Goal: Task Accomplishment & Management: Use online tool/utility

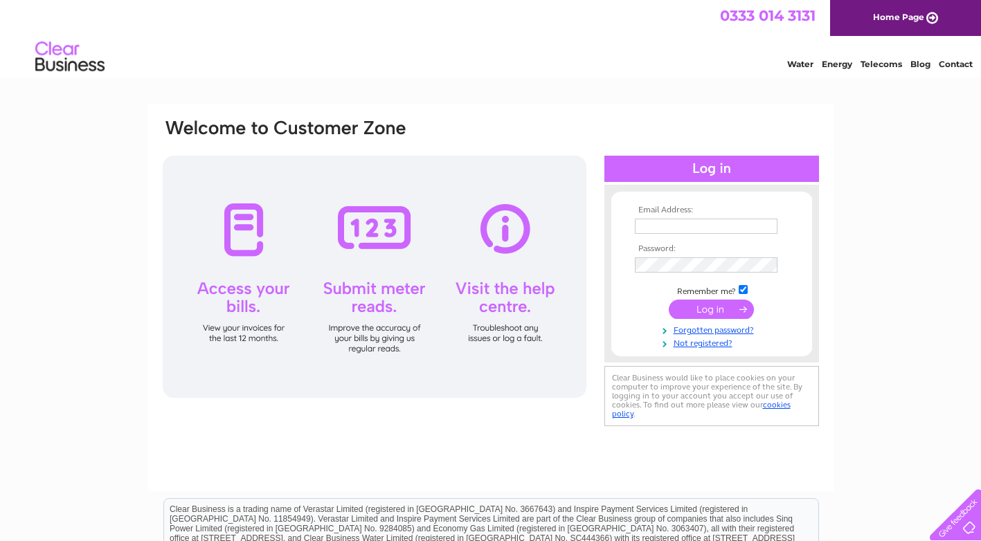
type input "enquiries@letspartyscotland.co.uk"
click at [698, 308] on input "submit" at bounding box center [711, 309] width 85 height 19
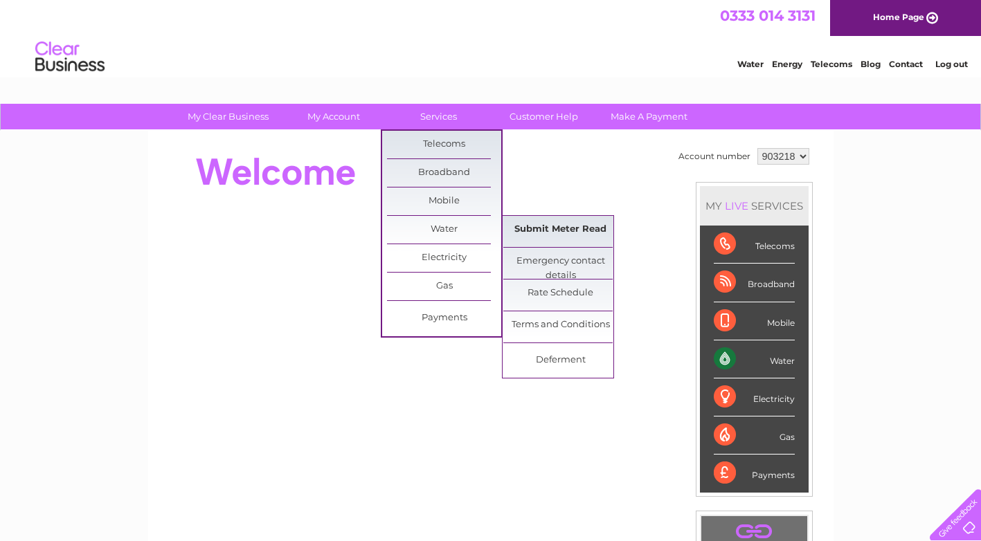
click at [574, 231] on link "Submit Meter Read" at bounding box center [560, 230] width 114 height 28
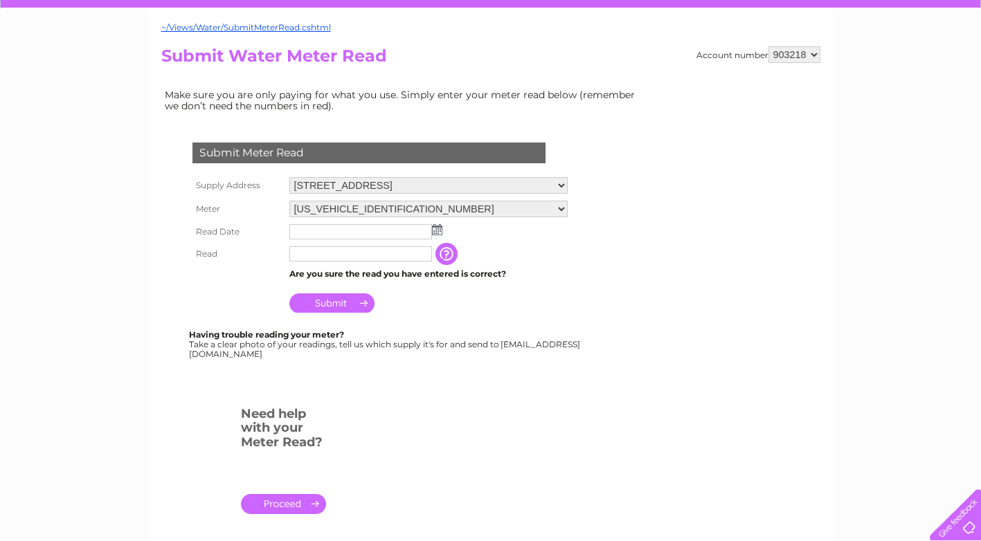
scroll to position [138, 0]
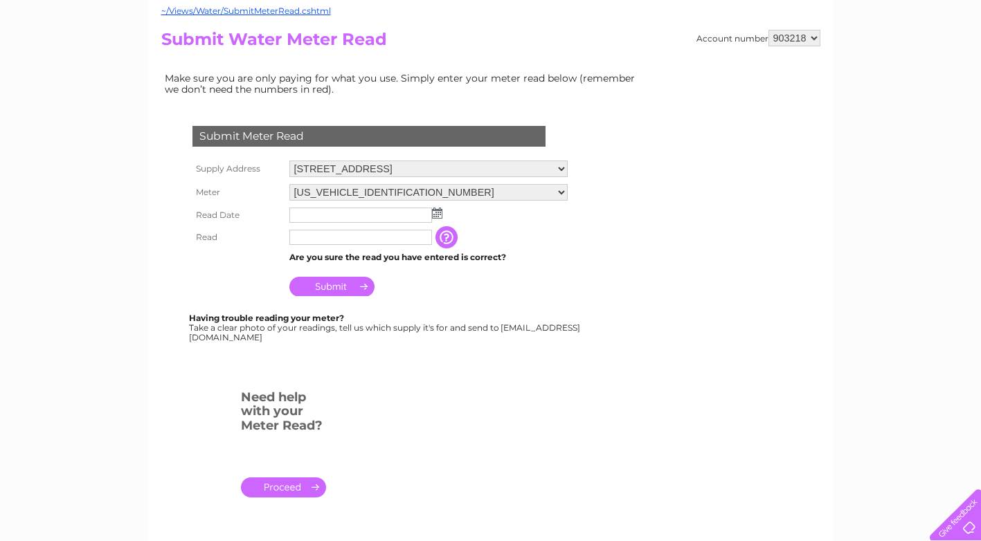
click at [438, 213] on img at bounding box center [437, 213] width 10 height 11
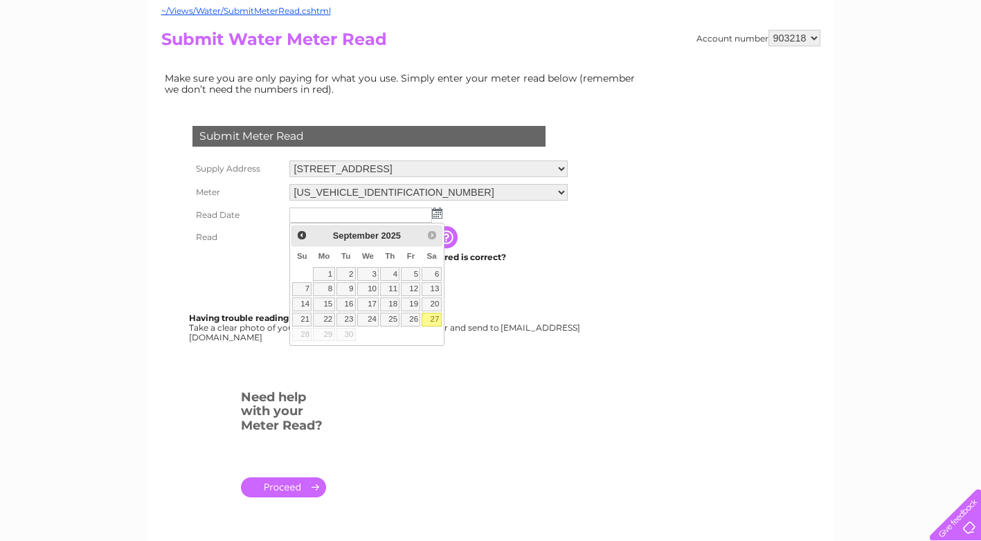
click at [438, 321] on link "27" at bounding box center [431, 320] width 19 height 14
type input "[DATE]"
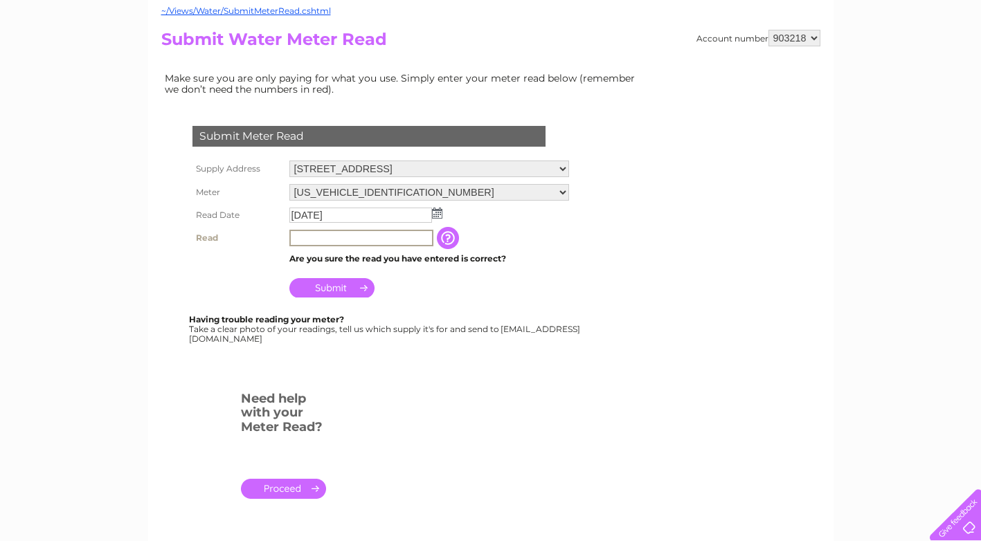
click at [361, 237] on input "text" at bounding box center [361, 238] width 144 height 17
type input "0015"
click at [341, 287] on input "Submit" at bounding box center [331, 287] width 85 height 19
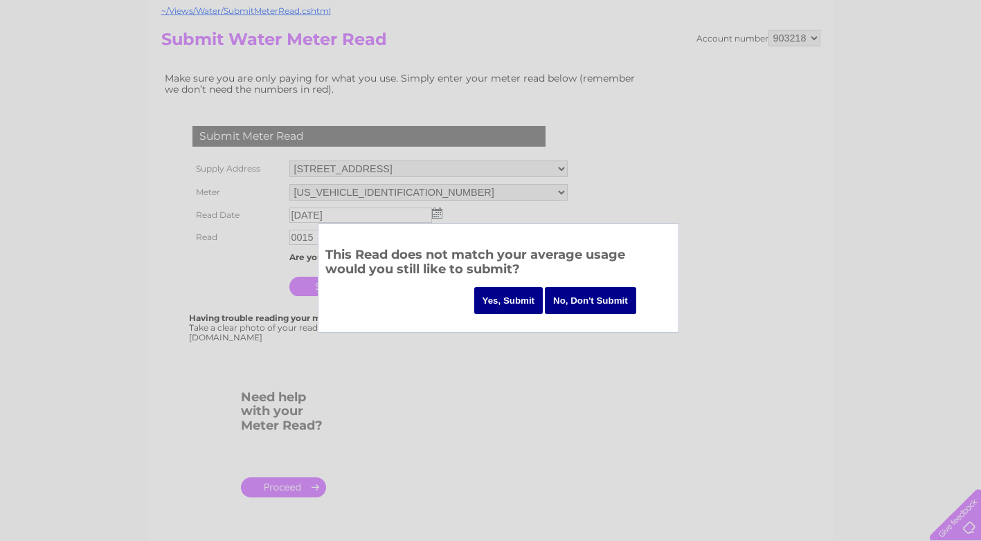
click at [512, 298] on input "Yes, Submit" at bounding box center [508, 300] width 69 height 27
